Goal: Browse casually

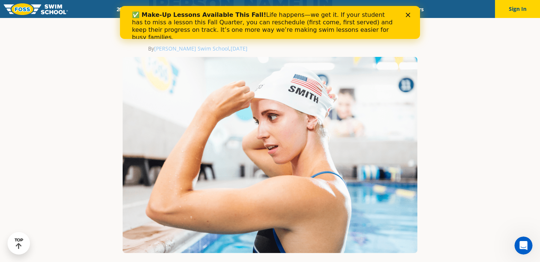
scroll to position [75, 0]
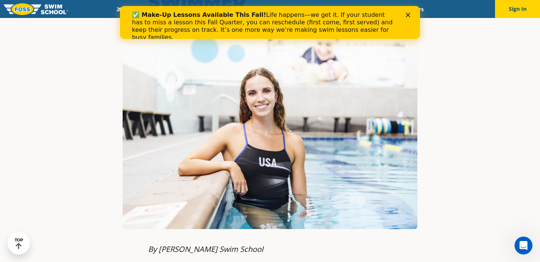
scroll to position [118, 0]
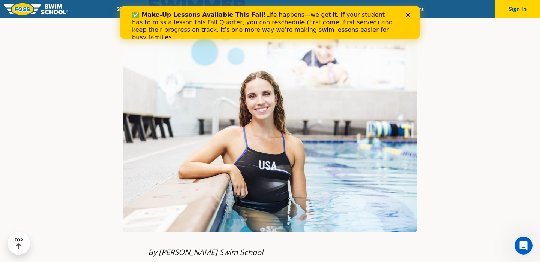
click at [284, 157] on img at bounding box center [270, 134] width 295 height 197
click at [409, 13] on polygon "Close" at bounding box center [408, 15] width 4 height 4
